Goal: Task Accomplishment & Management: Manage account settings

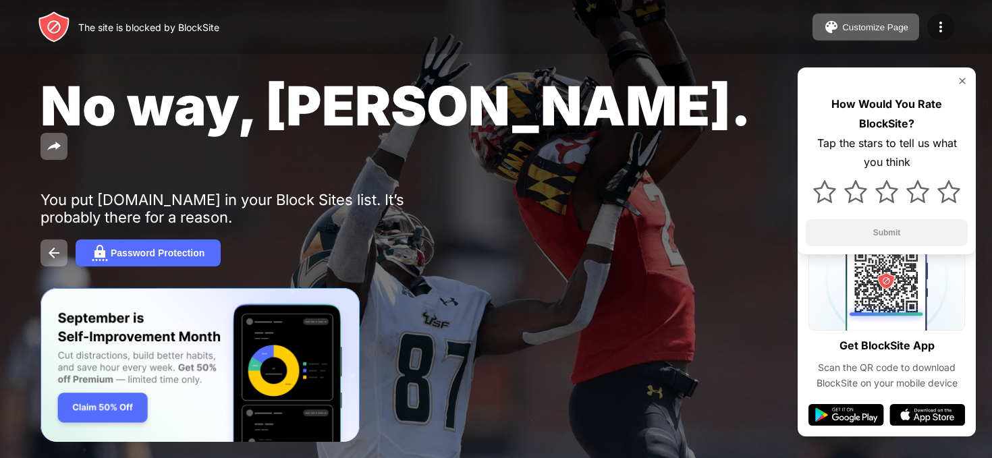
click at [934, 24] on img at bounding box center [940, 27] width 16 height 16
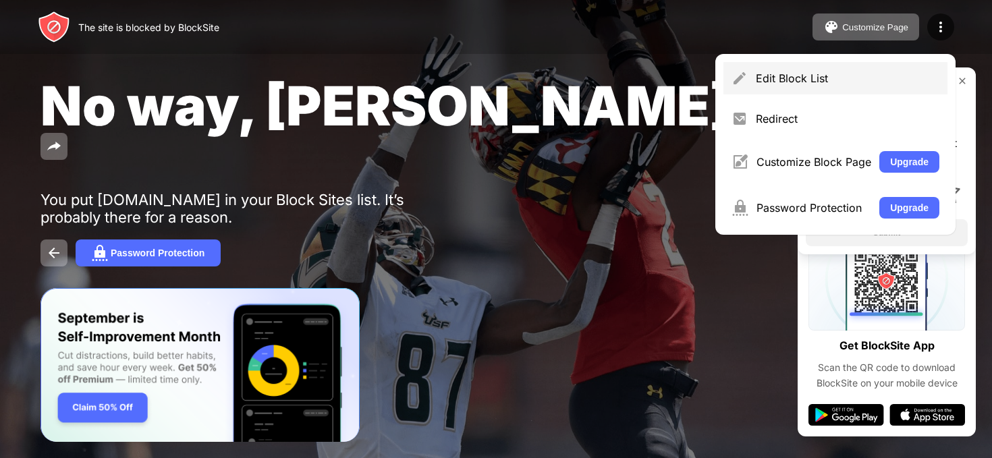
click at [843, 76] on div "Edit Block List" at bounding box center [847, 78] width 183 height 13
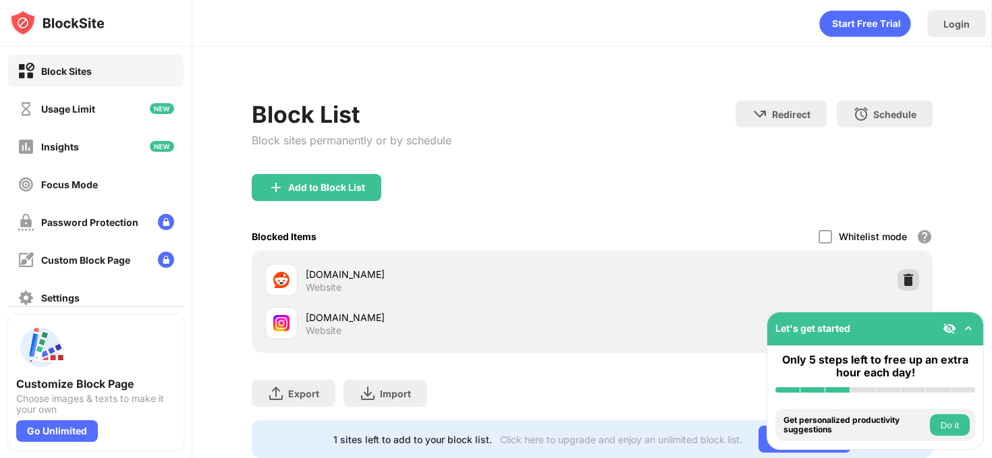
click at [909, 285] on img at bounding box center [907, 279] width 13 height 13
